Goal: Complete application form

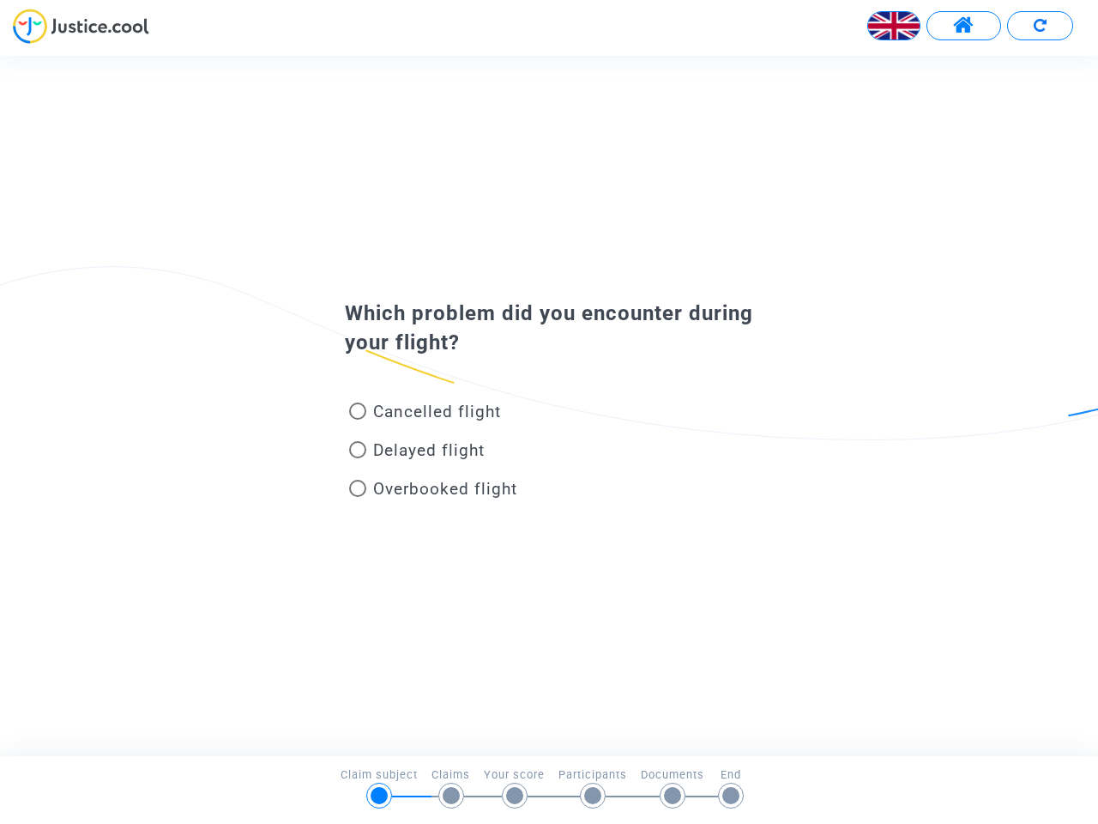
click at [894, 26] on img at bounding box center [893, 25] width 51 height 51
click at [963, 26] on span at bounding box center [963, 26] width 21 height 22
click at [1040, 26] on div at bounding box center [549, 32] width 1098 height 47
click at [549, 405] on div "Cancelled flight" at bounding box center [521, 415] width 378 height 39
click at [425, 414] on span "Cancelled flight" at bounding box center [437, 412] width 128 height 20
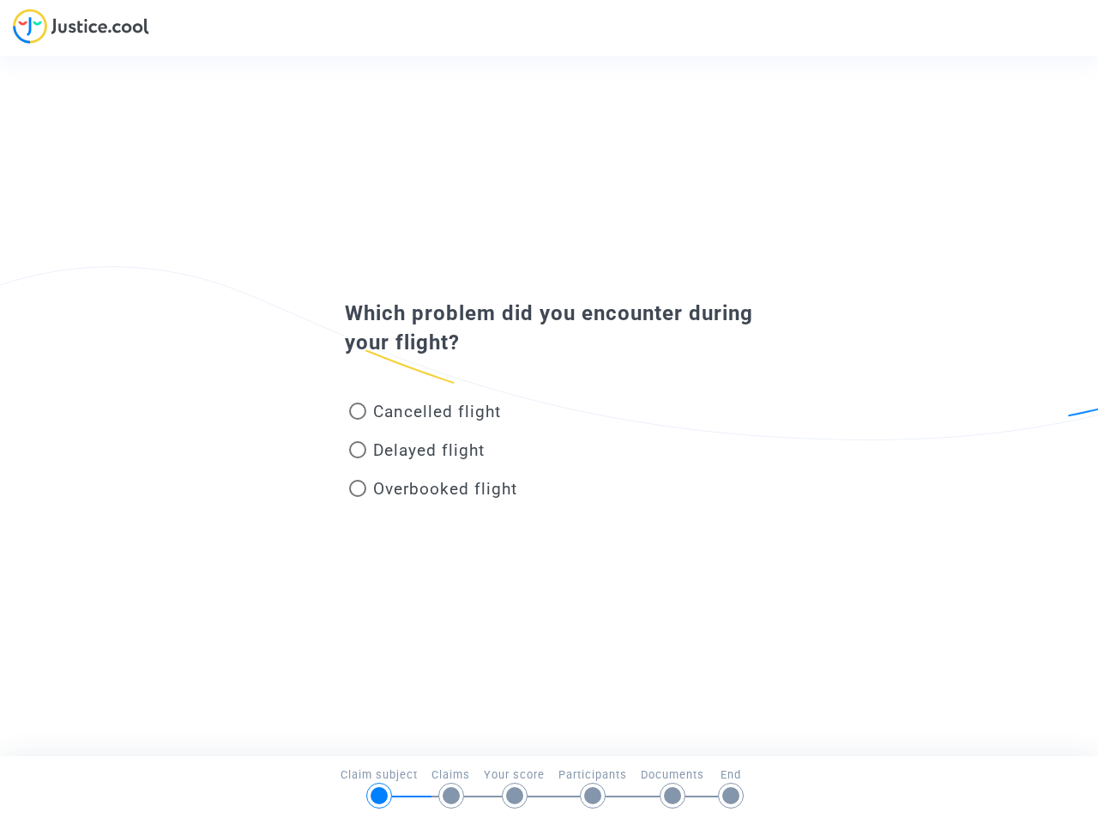
click at [358, 420] on input "Cancelled flight" at bounding box center [357, 420] width 1 height 1
radio input "true"
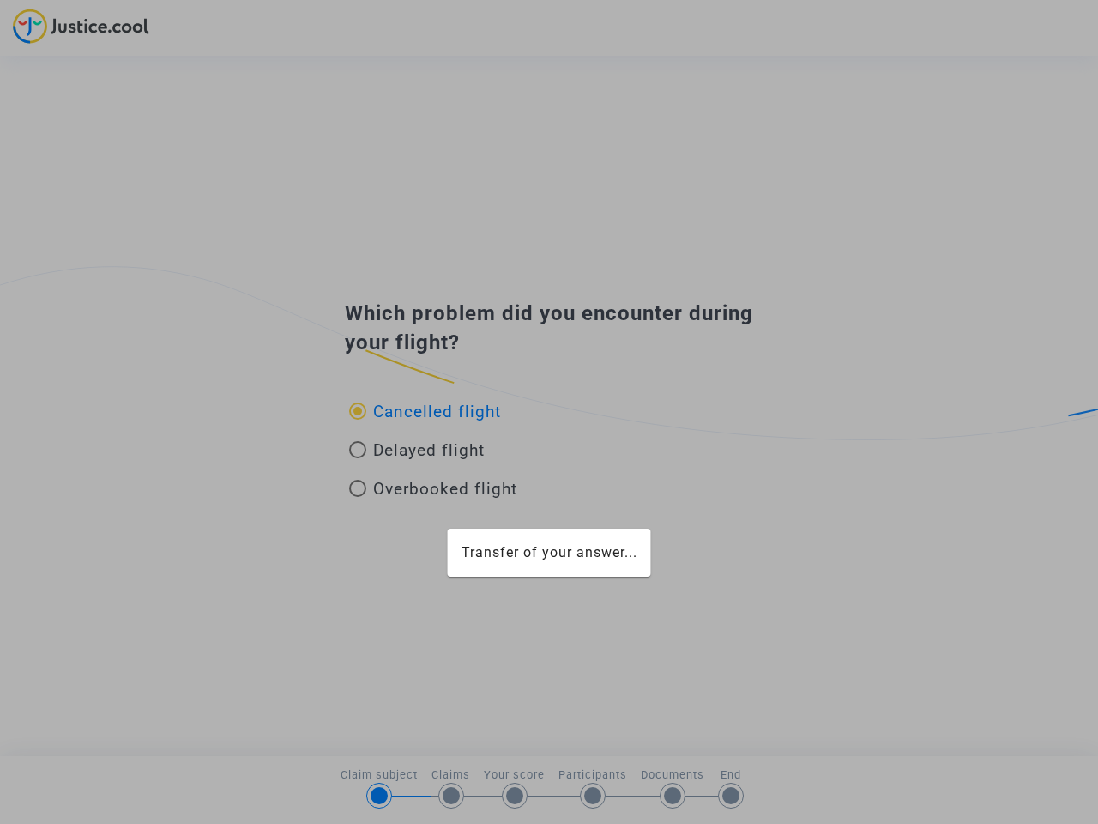
click at [425, 411] on div "Transfer of your answer..." at bounding box center [549, 412] width 1098 height 824
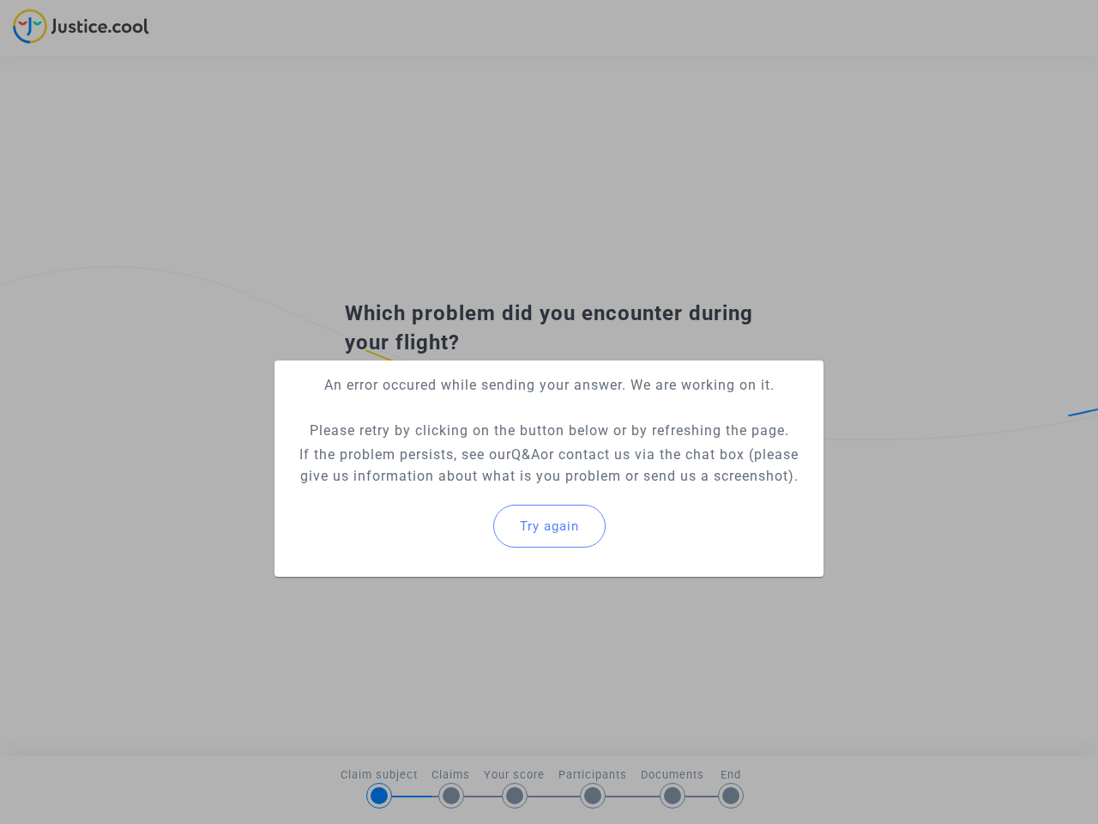
click at [417, 453] on p "If the problem persists, see our Q&A or contact us via the chat box (please giv…" at bounding box center [549, 465] width 522 height 43
click at [417, 450] on p "If the problem persists, see our Q&A or contact us via the chat box (please giv…" at bounding box center [549, 465] width 522 height 43
click at [433, 492] on div "Try again" at bounding box center [549, 526] width 522 height 74
click at [433, 488] on mat-card "An error occured while sending your answer. We are working on it. Please retry …" at bounding box center [549, 468] width 549 height 216
